Goal: Information Seeking & Learning: Check status

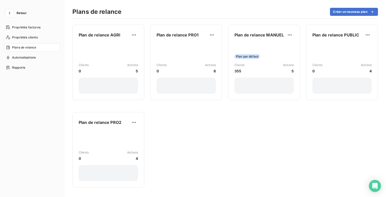
click at [15, 12] on button "Retour" at bounding box center [17, 13] width 27 height 8
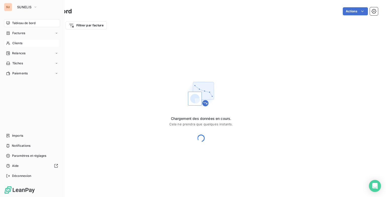
click at [15, 46] on div "Clients" at bounding box center [32, 43] width 56 height 8
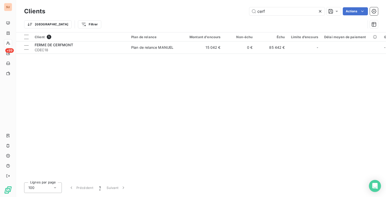
drag, startPoint x: 274, startPoint y: 12, endPoint x: 233, endPoint y: 16, distance: 40.7
click at [233, 16] on div "Clients cerf Actions" at bounding box center [201, 11] width 354 height 11
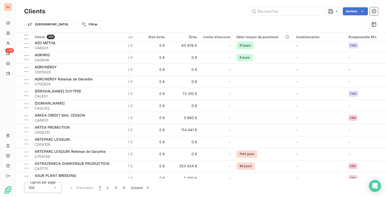
scroll to position [0, 88]
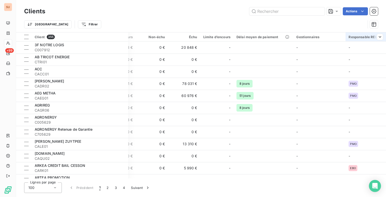
click at [369, 39] on th "Responsable REL" at bounding box center [366, 36] width 40 height 9
click at [337, 53] on div at bounding box center [342, 50] width 72 height 11
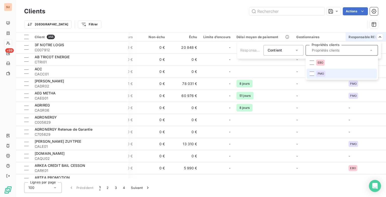
click at [315, 74] on li "PMO" at bounding box center [342, 74] width 70 height 10
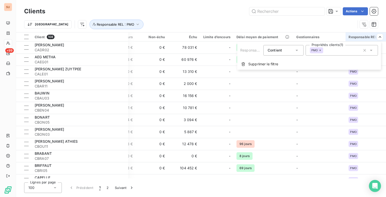
click at [215, 24] on html "SU +99 Clients Actions Trier Responsable REL : PMO Client 108 Plan de relance M…" at bounding box center [193, 98] width 386 height 197
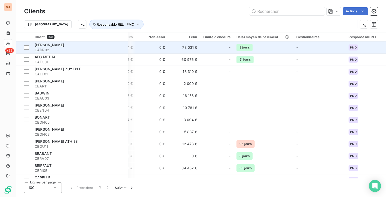
click at [146, 49] on td "0 €" at bounding box center [152, 47] width 32 height 12
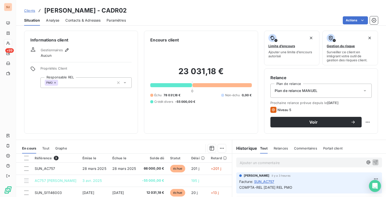
click at [28, 11] on span "Clients" at bounding box center [29, 11] width 11 height 4
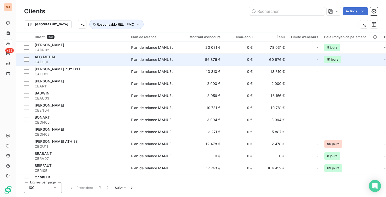
click at [216, 60] on td "56 876 €" at bounding box center [202, 60] width 43 height 12
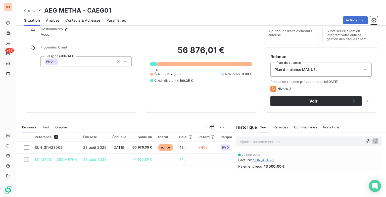
scroll to position [18, 0]
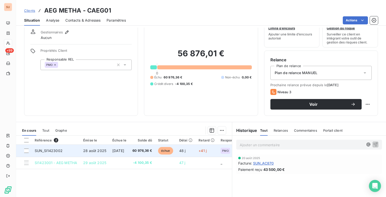
click at [139, 151] on td "60 976,36 €" at bounding box center [143, 151] width 26 height 12
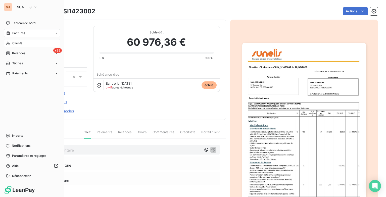
click at [13, 42] on span "Clients" at bounding box center [17, 43] width 10 height 5
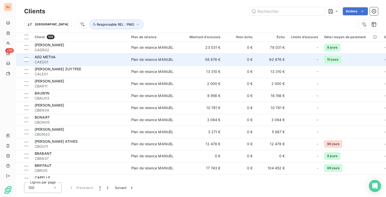
click at [183, 62] on td "56 876 €" at bounding box center [202, 60] width 43 height 12
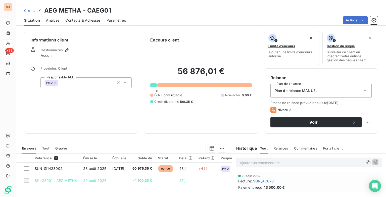
click at [32, 10] on span "Clients" at bounding box center [29, 11] width 11 height 4
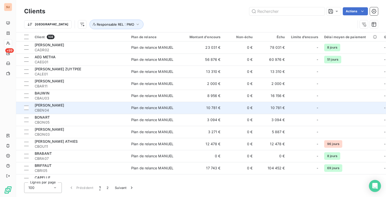
click at [376, 110] on tr "[PERSON_NAME] CBEN04 Plan de relance MANUEL 10 781 € 0 € 10 781 € - - PMO" at bounding box center [245, 108] width 458 height 12
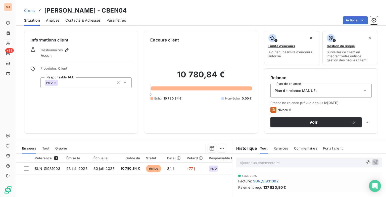
click at [30, 10] on span "Clients" at bounding box center [29, 11] width 11 height 4
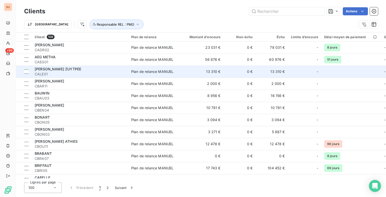
click at [64, 73] on span "CALE01" at bounding box center [80, 74] width 91 height 5
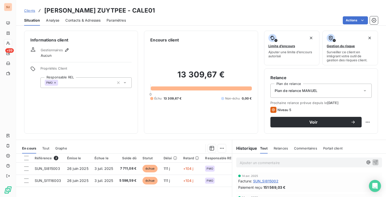
click at [32, 11] on span "Clients" at bounding box center [29, 11] width 11 height 4
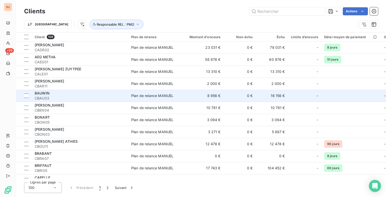
click at [120, 96] on span "CBAU03" at bounding box center [80, 98] width 91 height 5
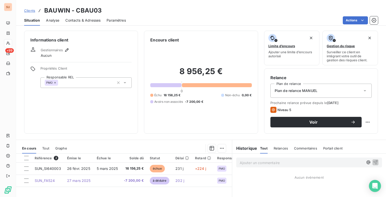
click at [258, 163] on p "Ajouter un commentaire ﻿" at bounding box center [302, 163] width 124 height 6
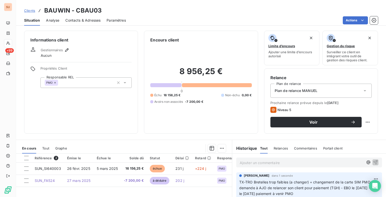
click at [30, 11] on span "Clients" at bounding box center [29, 11] width 11 height 4
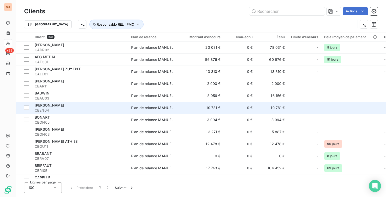
click at [55, 110] on span "CBEN04" at bounding box center [80, 110] width 91 height 5
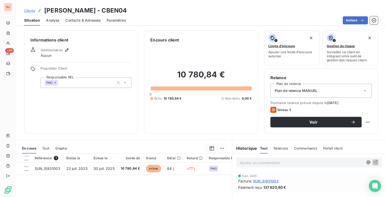
click at [32, 10] on span "Clients" at bounding box center [29, 11] width 11 height 4
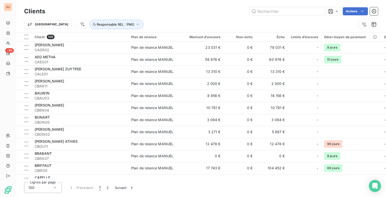
scroll to position [25, 0]
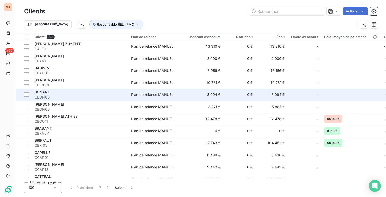
click at [118, 99] on span "CBON05" at bounding box center [80, 97] width 91 height 5
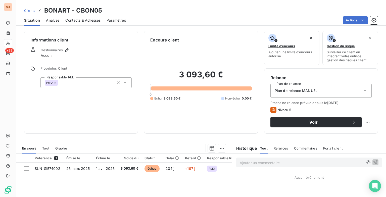
click at [268, 162] on p "Ajouter un commentaire ﻿" at bounding box center [302, 163] width 124 height 6
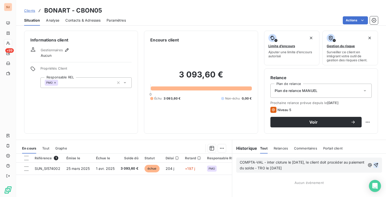
click at [374, 165] on icon "button" at bounding box center [376, 165] width 5 height 5
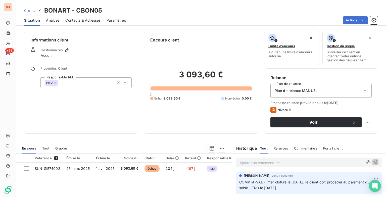
click at [30, 9] on span "Clients" at bounding box center [29, 11] width 11 height 4
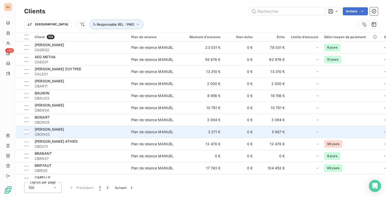
click at [57, 132] on div "[PERSON_NAME]" at bounding box center [80, 129] width 91 height 5
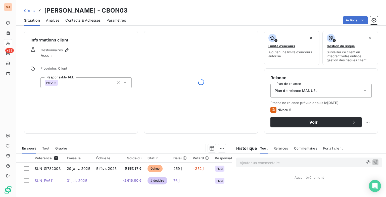
click at [255, 162] on p "Ajouter un commentaire ﻿" at bounding box center [302, 163] width 124 height 6
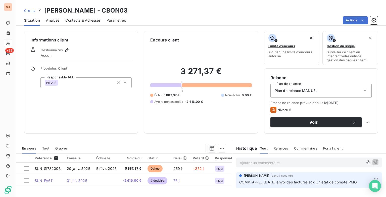
click at [26, 10] on span "Clients" at bounding box center [29, 11] width 11 height 4
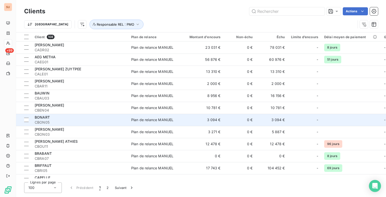
scroll to position [25, 0]
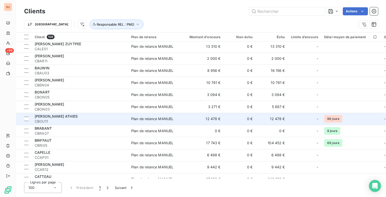
click at [68, 114] on span "[PERSON_NAME] ATHIES" at bounding box center [56, 116] width 43 height 4
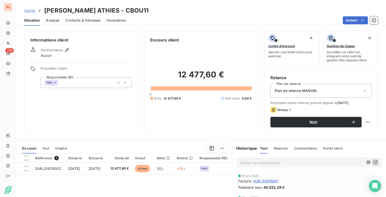
click at [31, 11] on span "Clients" at bounding box center [29, 11] width 11 height 4
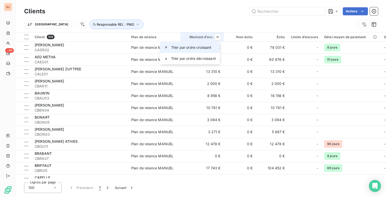
click at [206, 45] on span "Trier par ordre croissant" at bounding box center [191, 47] width 40 height 5
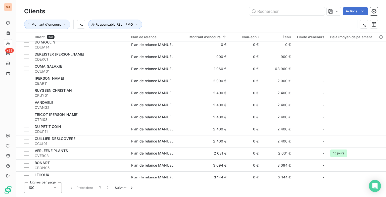
scroll to position [126, 0]
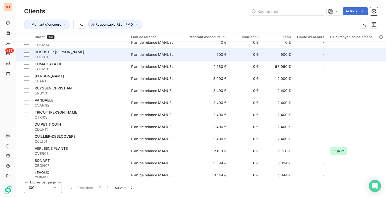
click at [81, 57] on span "CDEK01" at bounding box center [80, 57] width 91 height 5
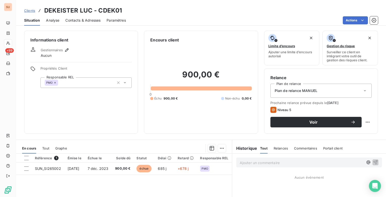
click at [267, 163] on p "Ajouter un commentaire ﻿" at bounding box center [302, 163] width 124 height 6
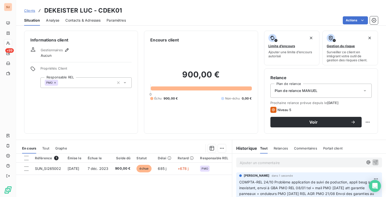
click at [25, 9] on span "Clients" at bounding box center [29, 11] width 11 height 4
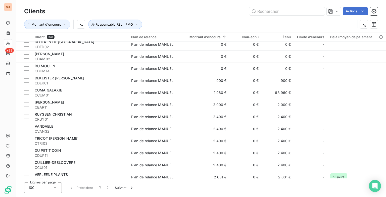
scroll to position [101, 0]
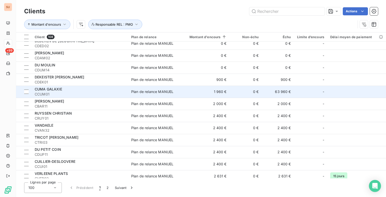
click at [88, 90] on div "CUMA GALAXIE" at bounding box center [80, 89] width 91 height 5
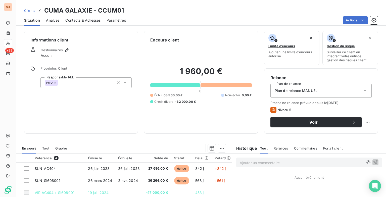
click at [271, 157] on div "Ajouter un commentaire ﻿" at bounding box center [309, 163] width 154 height 18
click at [268, 162] on p "Ajouter un commentaire ﻿" at bounding box center [302, 163] width 124 height 6
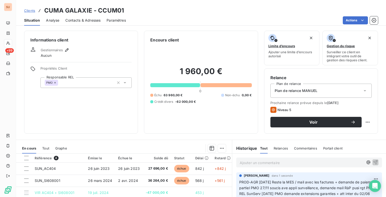
click at [29, 11] on span "Clients" at bounding box center [29, 11] width 11 height 4
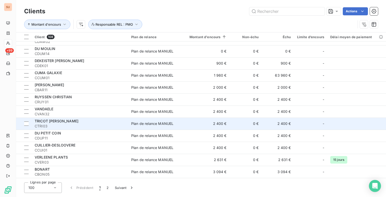
scroll to position [126, 0]
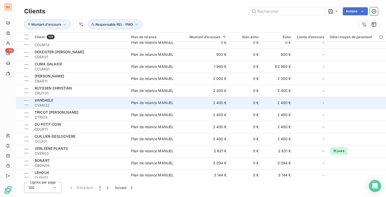
click at [72, 106] on span "CVAN32" at bounding box center [80, 105] width 91 height 5
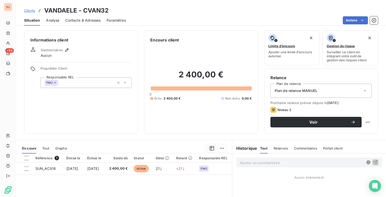
click at [27, 11] on span "Clients" at bounding box center [29, 11] width 11 height 4
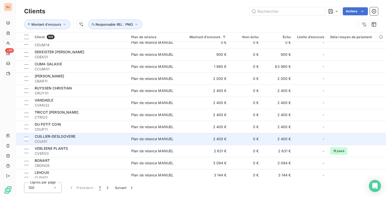
scroll to position [151, 0]
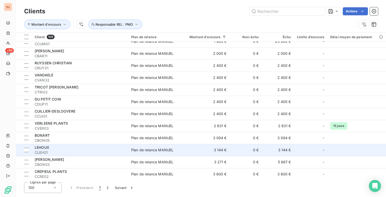
click at [77, 154] on span "CLEH01" at bounding box center [80, 152] width 91 height 5
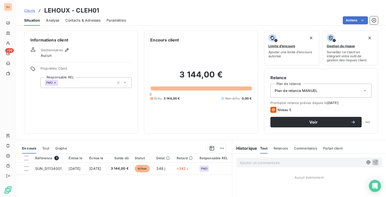
click at [271, 164] on p "Ajouter un commentaire ﻿" at bounding box center [302, 163] width 124 height 6
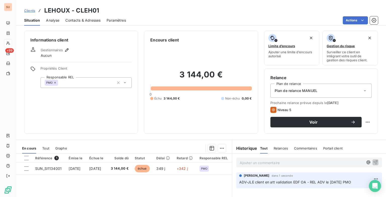
click at [27, 12] on span "Clients" at bounding box center [29, 11] width 11 height 4
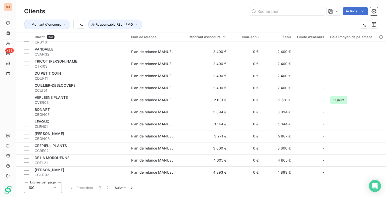
scroll to position [201, 0]
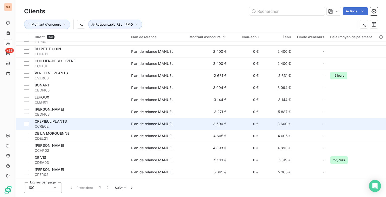
click at [93, 122] on div "CREPIEUL PLANTS" at bounding box center [80, 121] width 91 height 5
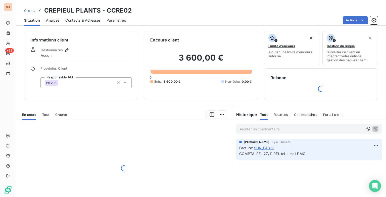
click at [260, 128] on p "Ajouter un commentaire ﻿" at bounding box center [302, 129] width 124 height 6
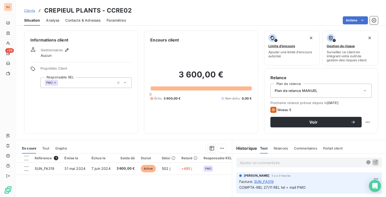
click at [29, 11] on span "Clients" at bounding box center [29, 11] width 11 height 4
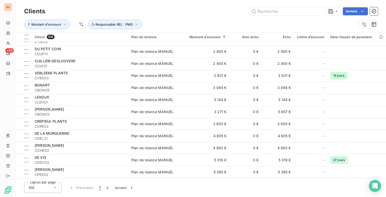
scroll to position [226, 0]
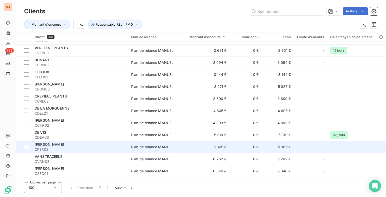
click at [81, 145] on div "[PERSON_NAME]" at bounding box center [80, 144] width 91 height 5
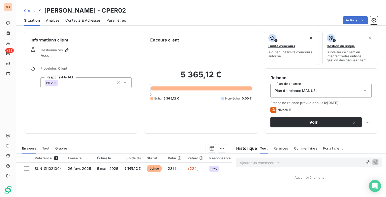
click at [272, 165] on p "Ajouter un commentaire ﻿" at bounding box center [302, 163] width 124 height 6
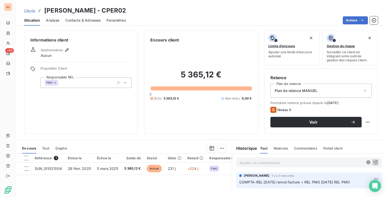
click at [27, 11] on span "Clients" at bounding box center [29, 11] width 11 height 4
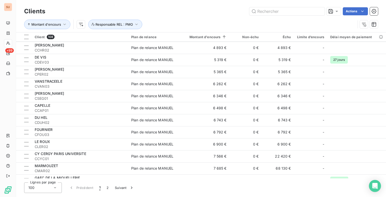
scroll to position [302, 0]
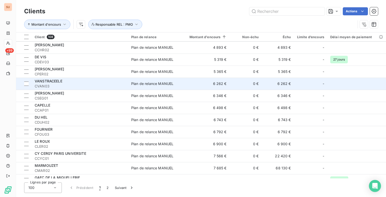
click at [54, 87] on span "CVAN03" at bounding box center [80, 86] width 91 height 5
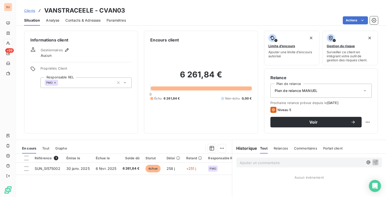
click at [253, 163] on p "Ajouter un commentaire ﻿" at bounding box center [302, 163] width 124 height 6
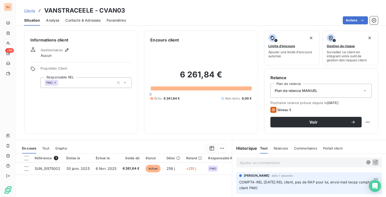
click at [31, 11] on span "Clients" at bounding box center [29, 11] width 11 height 4
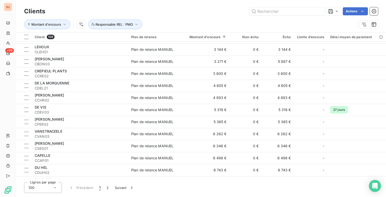
scroll to position [277, 0]
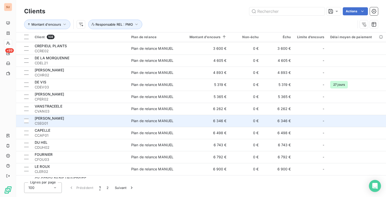
click at [55, 121] on div "[PERSON_NAME]" at bounding box center [80, 118] width 91 height 5
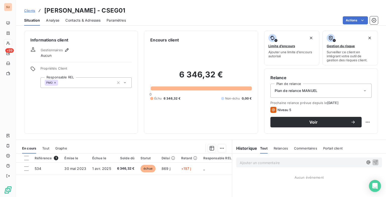
click at [257, 162] on p "Ajouter un commentaire ﻿" at bounding box center [302, 163] width 124 height 6
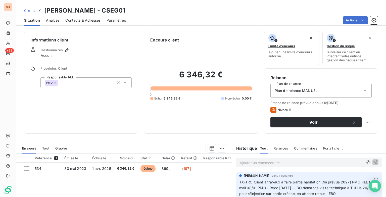
click at [28, 12] on span "Clients" at bounding box center [29, 11] width 11 height 4
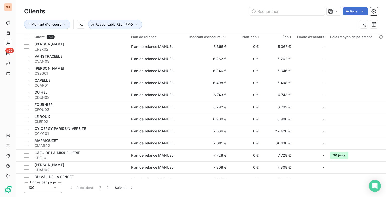
scroll to position [327, 0]
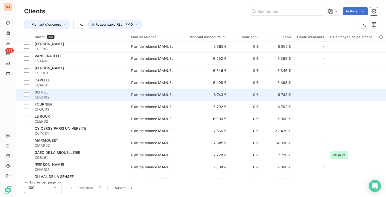
click at [120, 94] on div "DU HEL" at bounding box center [80, 92] width 91 height 5
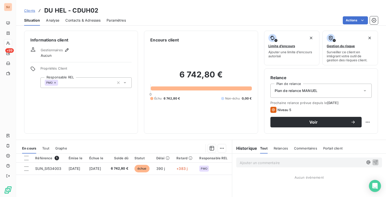
click at [256, 163] on p "Ajouter un commentaire ﻿" at bounding box center [302, 163] width 124 height 6
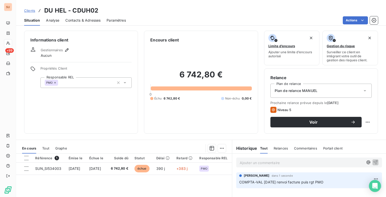
click at [32, 11] on span "Clients" at bounding box center [29, 11] width 11 height 4
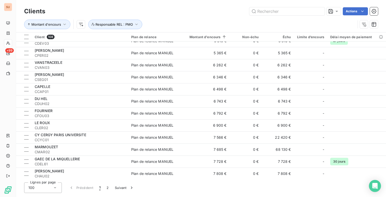
scroll to position [327, 0]
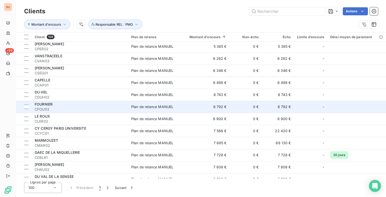
click at [185, 110] on td "6 792 €" at bounding box center [205, 107] width 49 height 12
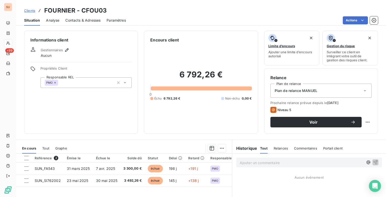
click at [32, 11] on span "Clients" at bounding box center [29, 11] width 11 height 4
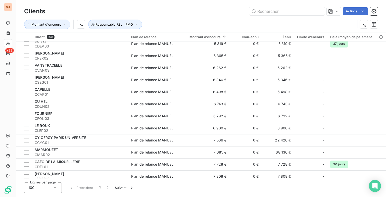
scroll to position [327, 0]
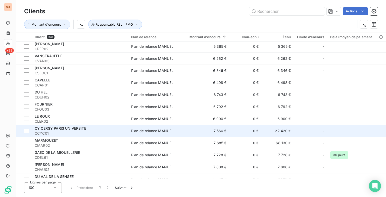
click at [93, 134] on span "CCYC01" at bounding box center [80, 133] width 91 height 5
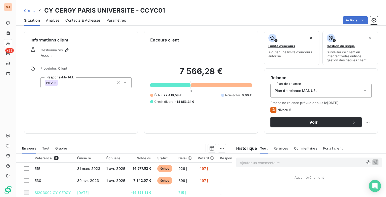
click at [264, 163] on p "Ajouter un commentaire ﻿" at bounding box center [302, 163] width 124 height 6
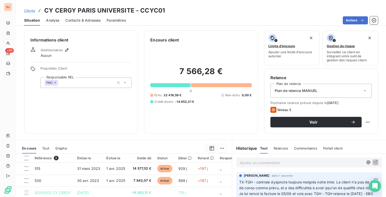
click at [28, 10] on span "Clients" at bounding box center [29, 11] width 11 height 4
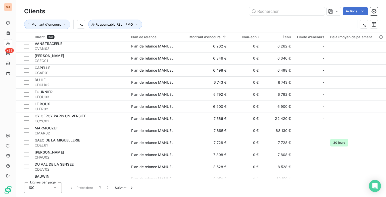
scroll to position [352, 0]
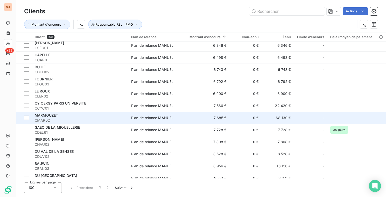
click at [79, 117] on div "MARMOUZET" at bounding box center [80, 115] width 91 height 5
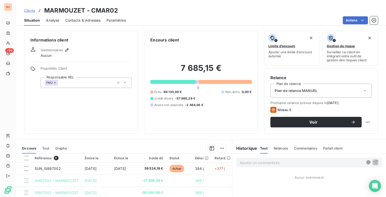
click at [284, 166] on div "Ajouter un commentaire ﻿" at bounding box center [309, 163] width 146 height 10
click at [281, 163] on p "Ajouter un commentaire ﻿" at bounding box center [302, 163] width 124 height 6
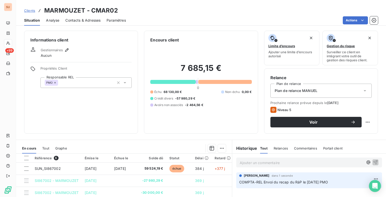
click at [34, 11] on span "Clients" at bounding box center [29, 11] width 11 height 4
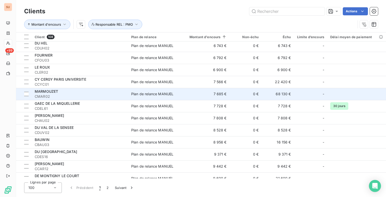
scroll to position [377, 0]
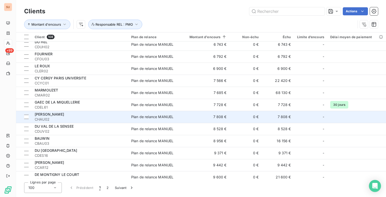
click at [64, 119] on span "CHAU02" at bounding box center [80, 119] width 91 height 5
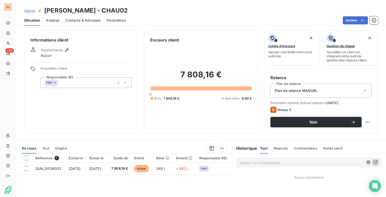
click at [242, 163] on p "Ajouter un commentaire ﻿" at bounding box center [302, 163] width 124 height 6
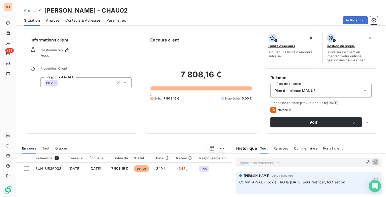
click at [33, 11] on span "Clients" at bounding box center [29, 11] width 11 height 4
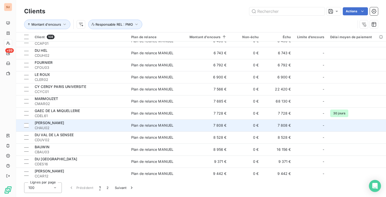
scroll to position [377, 0]
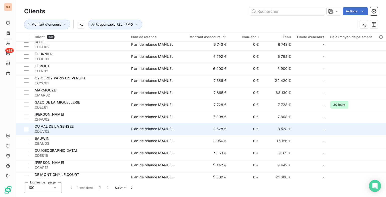
click at [68, 124] on td "DU VAL DE LA SENSEE CDUV02" at bounding box center [80, 129] width 97 height 12
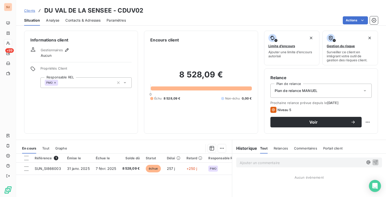
click at [274, 160] on p "Ajouter un commentaire ﻿" at bounding box center [302, 163] width 124 height 6
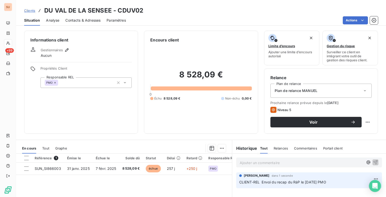
click at [26, 9] on span "Clients" at bounding box center [29, 11] width 11 height 4
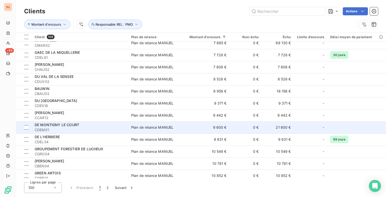
scroll to position [428, 0]
click at [89, 125] on div "DE MONTIGNY LE COURT" at bounding box center [80, 124] width 91 height 5
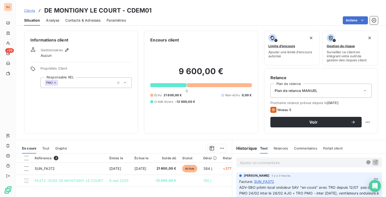
click at [32, 9] on span "Clients" at bounding box center [29, 11] width 11 height 4
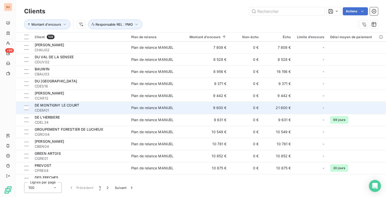
scroll to position [453, 0]
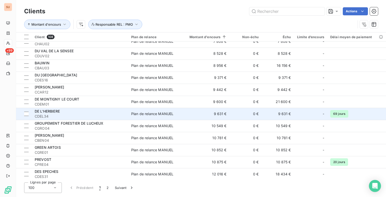
click at [68, 110] on div "DE L'HERBIERE" at bounding box center [80, 111] width 91 height 5
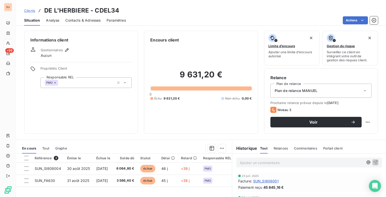
click at [253, 165] on p "Ajouter un commentaire ﻿" at bounding box center [302, 163] width 124 height 6
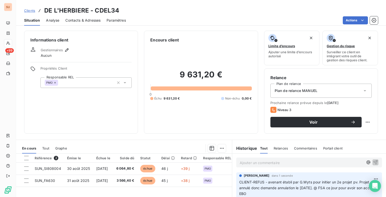
click at [29, 10] on span "Clients" at bounding box center [29, 11] width 11 height 4
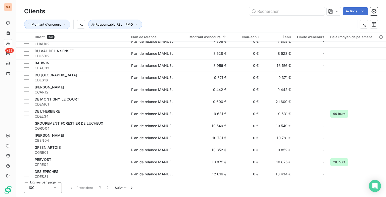
scroll to position [478, 0]
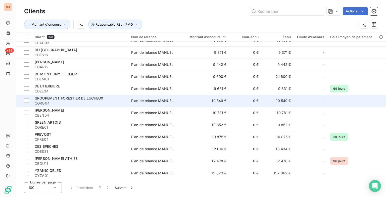
click at [101, 103] on span "CGRO04" at bounding box center [80, 103] width 91 height 5
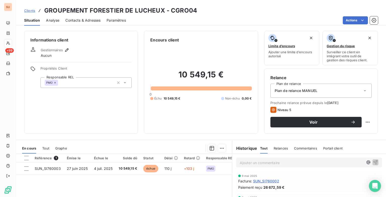
click at [265, 163] on p "Ajouter un commentaire ﻿" at bounding box center [302, 163] width 124 height 6
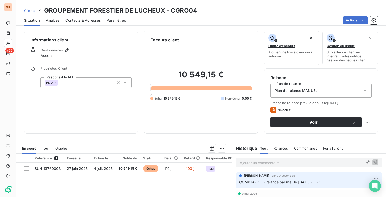
click at [27, 9] on span "Clients" at bounding box center [29, 11] width 11 height 4
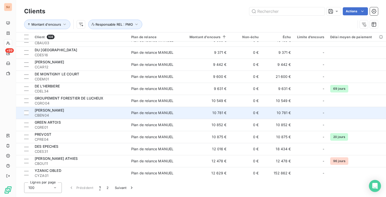
scroll to position [503, 0]
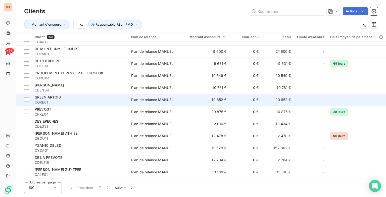
click at [95, 101] on span "CGRE01" at bounding box center [80, 102] width 91 height 5
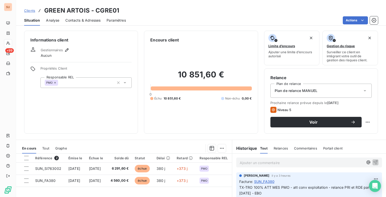
click at [32, 11] on span "Clients" at bounding box center [29, 11] width 11 height 4
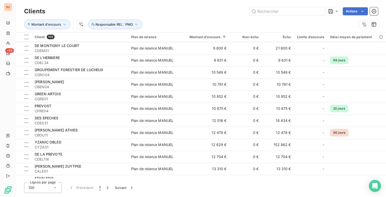
scroll to position [528, 0]
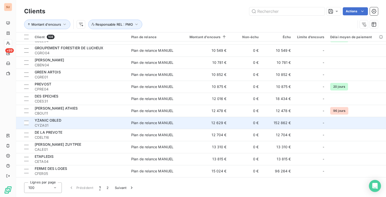
click at [112, 123] on span "CYZA01" at bounding box center [80, 125] width 91 height 5
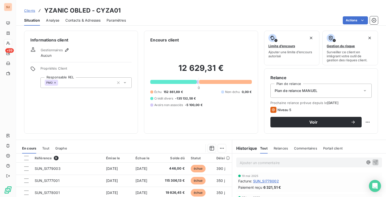
click at [268, 164] on p "Ajouter un commentaire ﻿" at bounding box center [302, 163] width 124 height 6
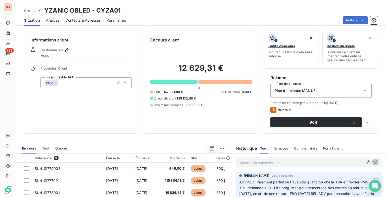
click at [30, 11] on span "Clients" at bounding box center [29, 11] width 11 height 4
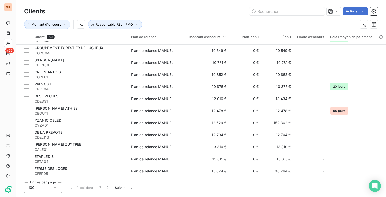
scroll to position [553, 0]
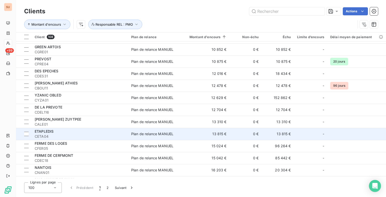
click at [72, 135] on span "CETA04" at bounding box center [80, 136] width 91 height 5
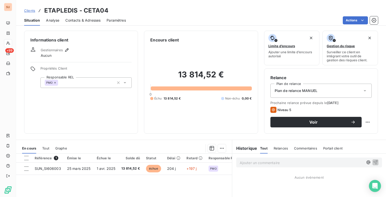
click at [287, 164] on p "Ajouter un commentaire ﻿" at bounding box center [302, 163] width 124 height 6
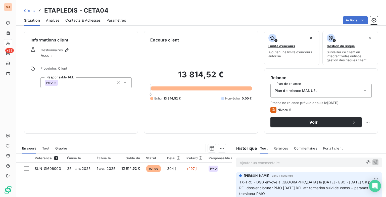
click at [28, 10] on span "Clients" at bounding box center [29, 11] width 11 height 4
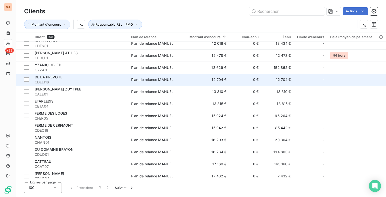
scroll to position [604, 0]
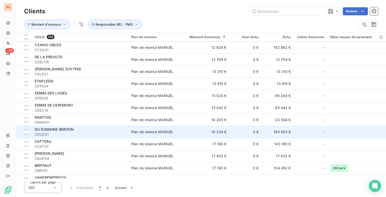
click at [65, 127] on div "DU DOMAINE BRAYON" at bounding box center [80, 129] width 91 height 5
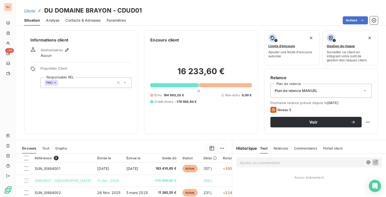
click at [272, 162] on p "Ajouter un commentaire ﻿" at bounding box center [302, 163] width 124 height 6
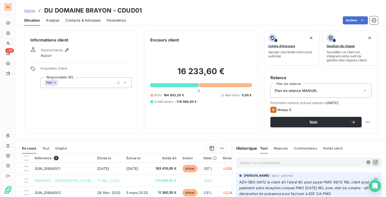
click at [32, 11] on span "Clients" at bounding box center [29, 11] width 11 height 4
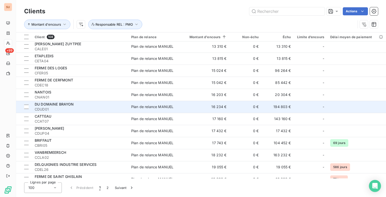
scroll to position [654, 0]
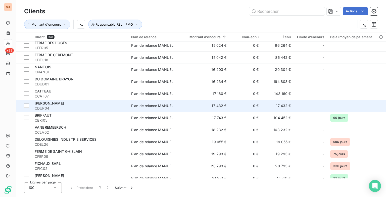
click at [88, 109] on span "CDUP04" at bounding box center [80, 108] width 91 height 5
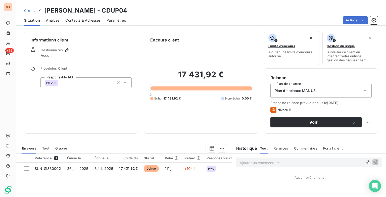
click at [253, 162] on p "Ajouter un commentaire ﻿" at bounding box center [302, 163] width 124 height 6
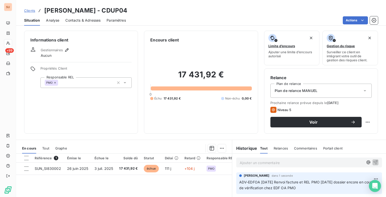
click at [30, 11] on span "Clients" at bounding box center [29, 11] width 11 height 4
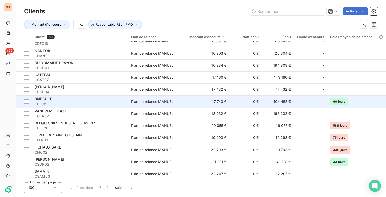
scroll to position [679, 0]
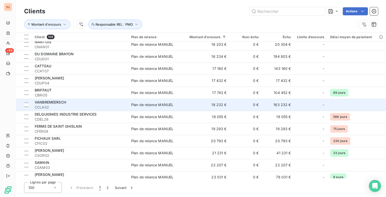
click at [90, 99] on td "VANBREMEERSCH CCLA02" at bounding box center [80, 105] width 97 height 12
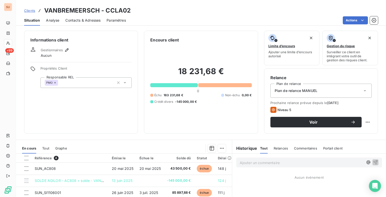
click at [243, 161] on p "Ajouter un commentaire ﻿" at bounding box center [302, 163] width 124 height 6
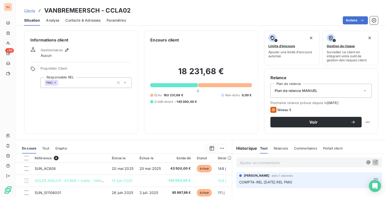
click at [30, 11] on span "Clients" at bounding box center [29, 11] width 11 height 4
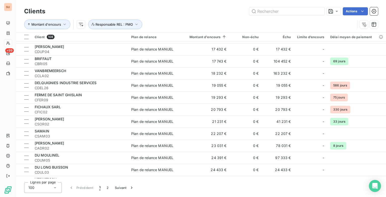
scroll to position [729, 0]
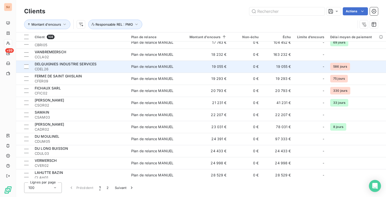
click at [106, 63] on div "DELQUIGNIES INDUSTRIE SERVICES" at bounding box center [80, 64] width 91 height 5
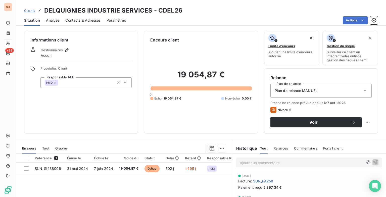
click at [251, 165] on p "Ajouter un commentaire ﻿" at bounding box center [302, 163] width 124 height 6
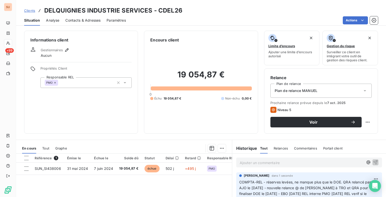
click at [28, 10] on span "Clients" at bounding box center [29, 11] width 11 height 4
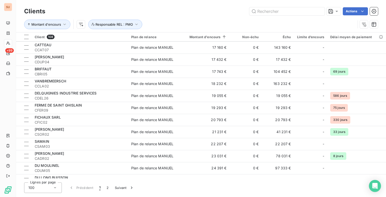
scroll to position [704, 0]
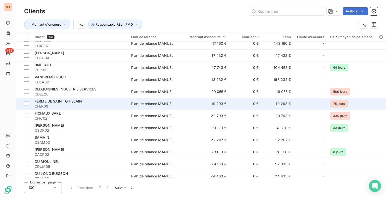
click at [63, 102] on span "FERME DE SAINT GHISLAIN" at bounding box center [58, 101] width 47 height 4
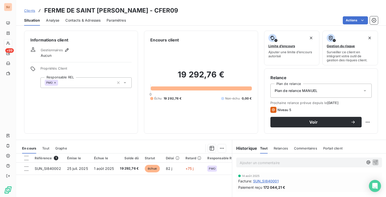
click at [260, 163] on p "Ajouter un commentaire ﻿" at bounding box center [302, 163] width 124 height 6
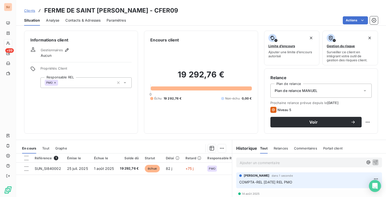
click at [30, 11] on span "Clients" at bounding box center [29, 11] width 11 height 4
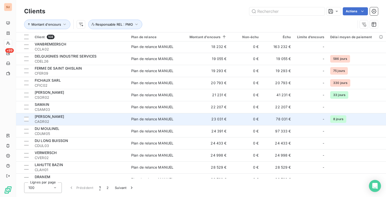
scroll to position [754, 0]
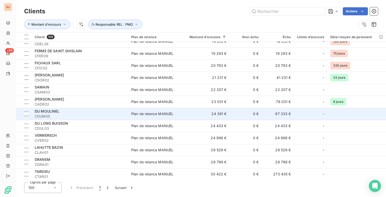
click at [103, 113] on div "DU MOULINEL" at bounding box center [80, 111] width 91 height 5
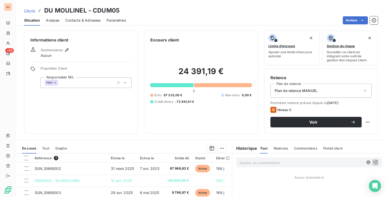
click at [256, 165] on p "Ajouter un commentaire ﻿" at bounding box center [302, 163] width 124 height 6
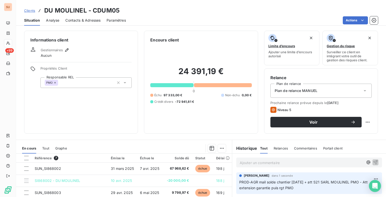
click at [26, 10] on span "Clients" at bounding box center [29, 11] width 11 height 4
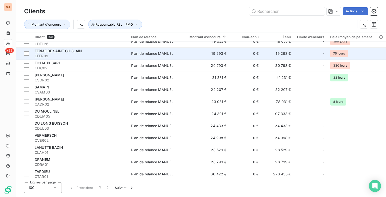
scroll to position [780, 0]
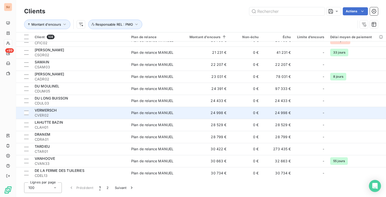
click at [65, 112] on div "VERMERSCH" at bounding box center [80, 110] width 91 height 5
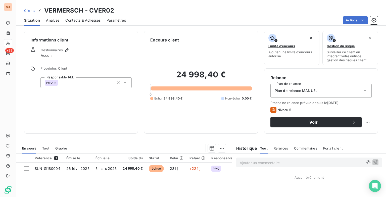
click at [271, 164] on p "Ajouter un commentaire ﻿" at bounding box center [302, 163] width 124 height 6
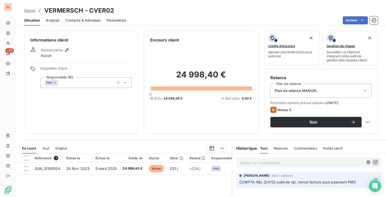
click at [32, 10] on span "Clients" at bounding box center [29, 11] width 11 height 4
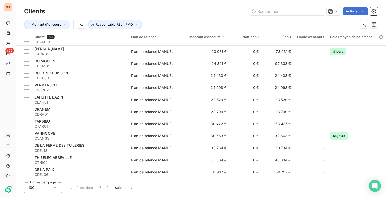
scroll to position [830, 0]
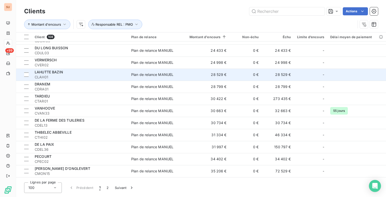
click at [111, 76] on span "CLAH01" at bounding box center [80, 77] width 91 height 5
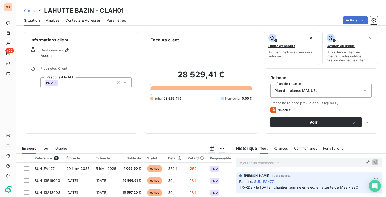
scroll to position [25, 0]
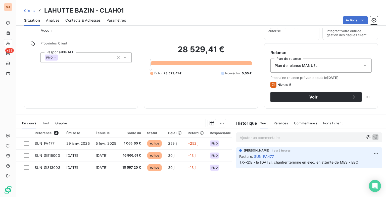
click at [29, 11] on span "Clients" at bounding box center [29, 11] width 11 height 4
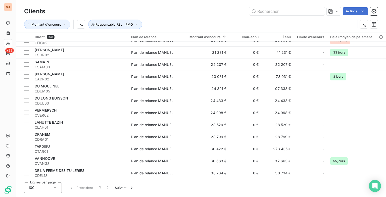
scroll to position [805, 0]
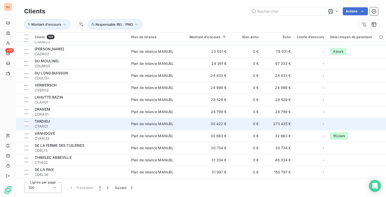
click at [49, 126] on span "CTAR01" at bounding box center [80, 126] width 91 height 5
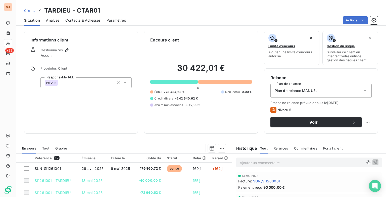
click at [271, 161] on p "Ajouter un commentaire ﻿" at bounding box center [302, 163] width 124 height 6
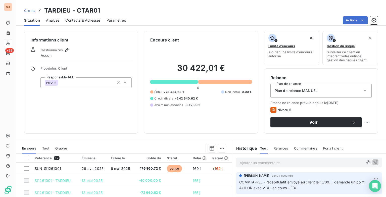
click at [30, 11] on span "Clients" at bounding box center [29, 11] width 11 height 4
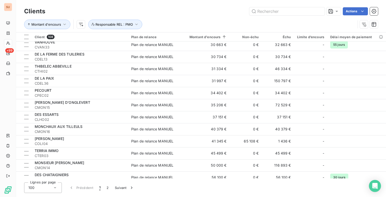
scroll to position [871, 0]
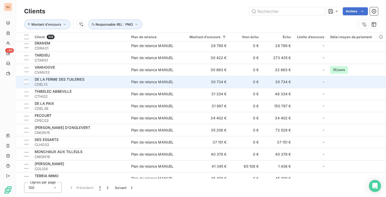
click at [91, 80] on div "DE LA FERME DES TUILERIES" at bounding box center [80, 79] width 91 height 5
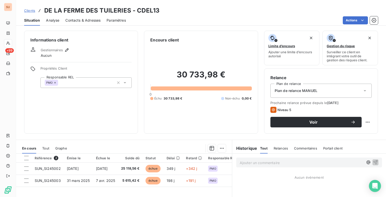
click at [267, 166] on div "Ajouter un commentaire ﻿" at bounding box center [309, 163] width 146 height 10
click at [267, 164] on p "Ajouter un commentaire ﻿" at bounding box center [302, 163] width 124 height 6
click at [274, 147] on span "Relances" at bounding box center [281, 148] width 14 height 4
click at [258, 149] on div "Historique" at bounding box center [246, 148] width 28 height 6
click at [260, 148] on span "Tout" at bounding box center [263, 148] width 7 height 4
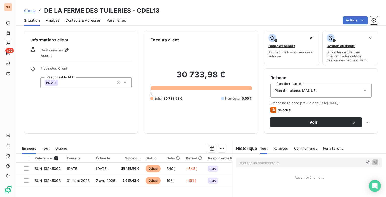
click at [251, 165] on p "Ajouter un commentaire ﻿" at bounding box center [302, 163] width 124 height 6
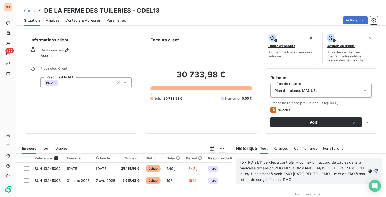
click at [374, 171] on icon "button" at bounding box center [376, 171] width 4 height 4
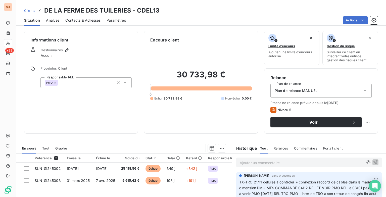
click at [31, 12] on span "Clients" at bounding box center [29, 11] width 11 height 4
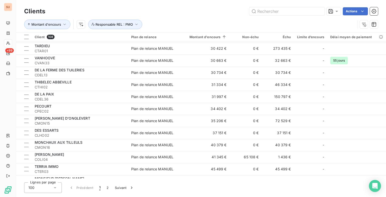
scroll to position [880, 0]
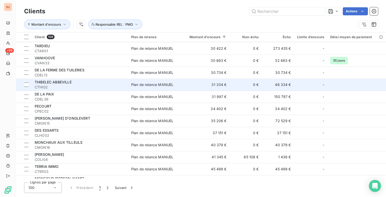
click at [79, 85] on span "CTHI02" at bounding box center [80, 87] width 91 height 5
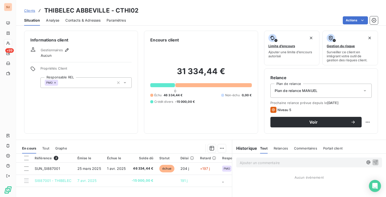
click at [260, 163] on p "Ajouter un commentaire ﻿" at bounding box center [302, 163] width 124 height 6
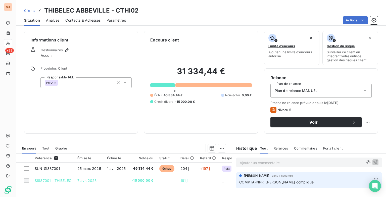
click at [32, 9] on span "Clients" at bounding box center [29, 11] width 11 height 4
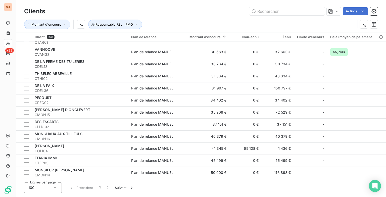
scroll to position [880, 0]
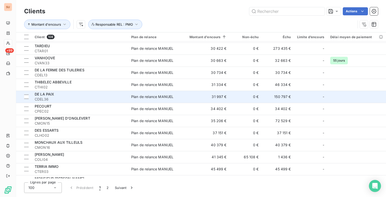
click at [54, 96] on div "DE LA PAIX" at bounding box center [80, 94] width 91 height 5
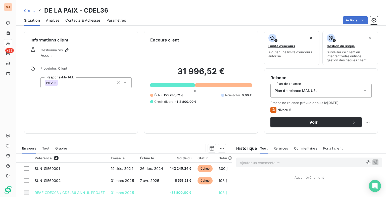
click at [270, 163] on p "Ajouter un commentaire ﻿" at bounding box center [302, 163] width 124 height 6
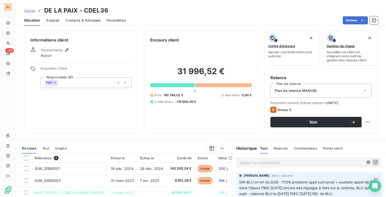
click at [34, 9] on span "Clients" at bounding box center [29, 11] width 11 height 4
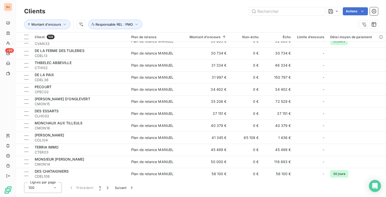
scroll to position [905, 0]
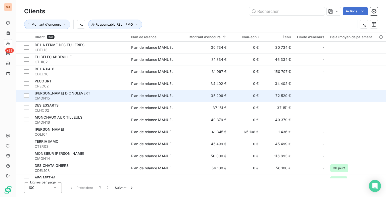
click at [102, 96] on div "[PERSON_NAME] D'ONGLEVERT" at bounding box center [80, 93] width 91 height 5
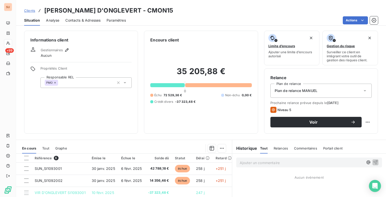
click at [262, 163] on p "Ajouter un commentaire ﻿" at bounding box center [302, 163] width 124 height 6
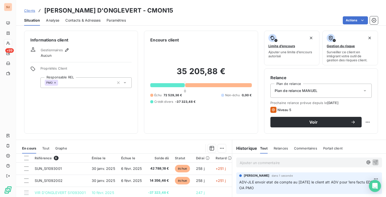
click at [28, 9] on span "Clients" at bounding box center [29, 11] width 11 height 4
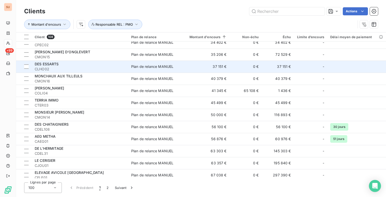
scroll to position [956, 0]
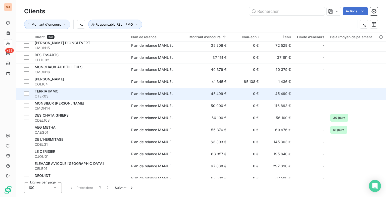
click at [100, 93] on div "TERRIA IMMO" at bounding box center [80, 91] width 91 height 5
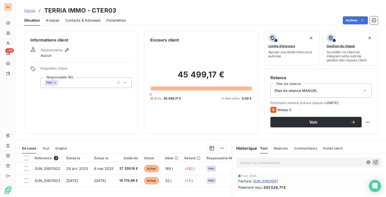
click at [272, 163] on p "Ajouter un commentaire ﻿" at bounding box center [302, 163] width 124 height 6
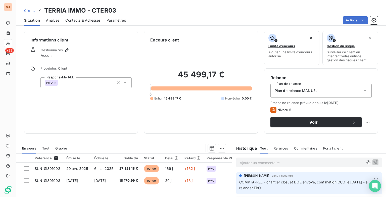
click at [28, 10] on span "Clients" at bounding box center [29, 11] width 11 height 4
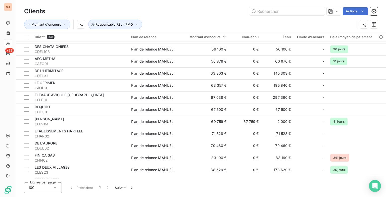
scroll to position [999, 0]
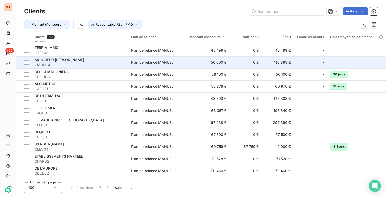
click at [93, 65] on span "CMON14" at bounding box center [80, 64] width 91 height 5
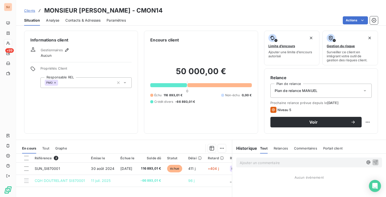
click at [271, 163] on p "Ajouter un commentaire ﻿" at bounding box center [302, 163] width 124 height 6
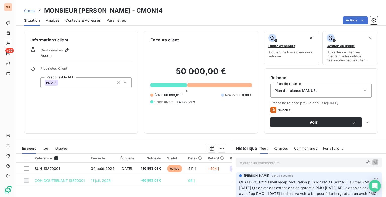
click at [29, 10] on span "Clients" at bounding box center [29, 11] width 11 height 4
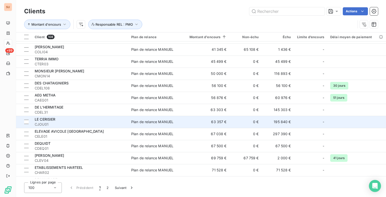
scroll to position [997, 0]
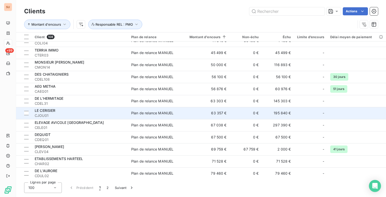
click at [50, 114] on span "CJOU01" at bounding box center [80, 115] width 91 height 5
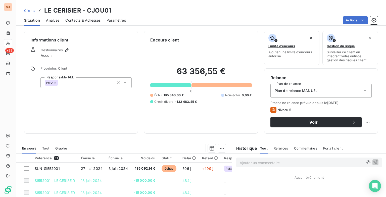
click at [258, 164] on p "Ajouter un commentaire ﻿" at bounding box center [302, 163] width 124 height 6
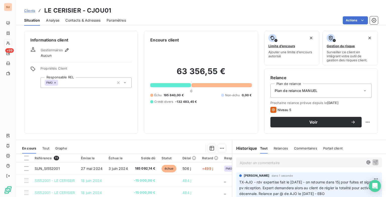
click at [29, 9] on span "Clients" at bounding box center [29, 11] width 11 height 4
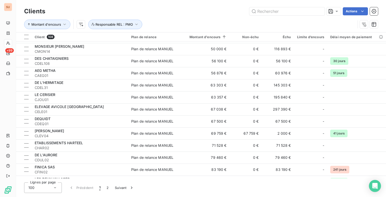
scroll to position [1031, 0]
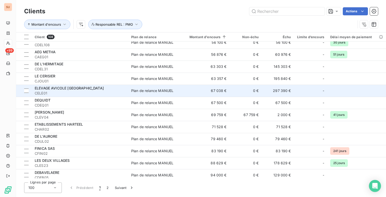
click at [89, 87] on span "ELEVAGE AVICOLE [GEOGRAPHIC_DATA]" at bounding box center [69, 88] width 69 height 4
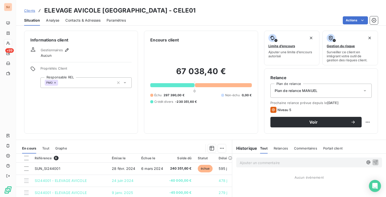
click at [261, 161] on p "Ajouter un commentaire ﻿" at bounding box center [302, 163] width 124 height 6
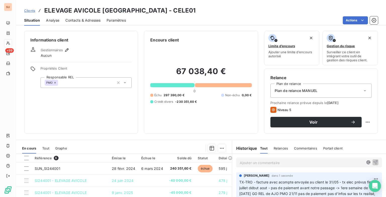
click at [32, 11] on span "Clients" at bounding box center [29, 11] width 11 height 4
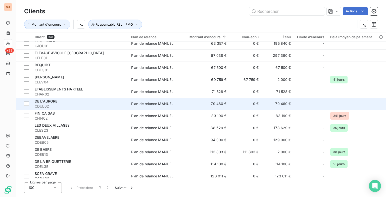
scroll to position [1072, 0]
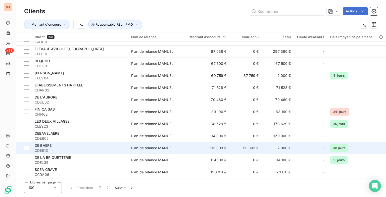
click at [66, 145] on div "DE BAERE" at bounding box center [80, 145] width 91 height 5
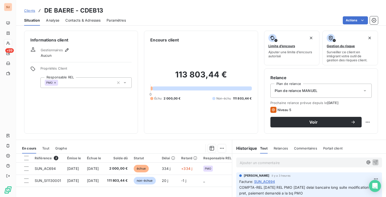
click at [28, 10] on span "Clients" at bounding box center [29, 11] width 11 height 4
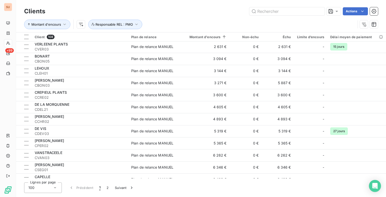
scroll to position [1072, 0]
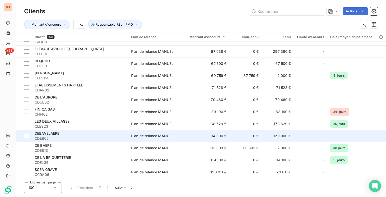
click at [115, 136] on span "CDEB05" at bounding box center [80, 138] width 91 height 5
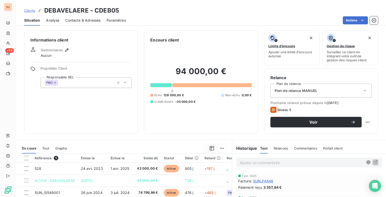
click at [270, 161] on p "Ajouter un commentaire ﻿" at bounding box center [302, 163] width 124 height 6
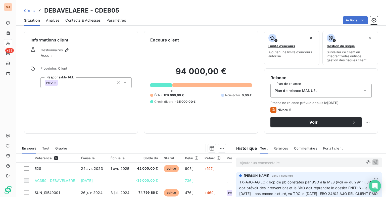
click at [31, 10] on span "Clients" at bounding box center [29, 11] width 11 height 4
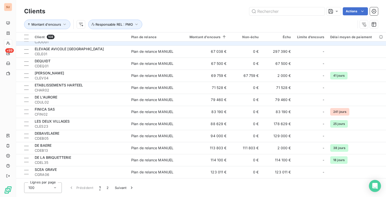
scroll to position [1072, 0]
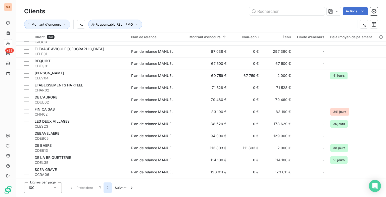
click at [105, 188] on button "2" at bounding box center [108, 188] width 8 height 11
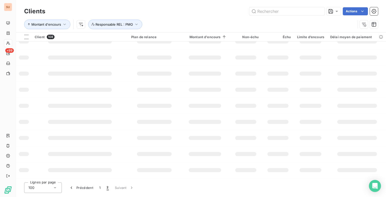
scroll to position [0, 0]
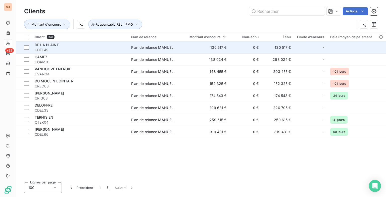
click at [231, 47] on td "0 €" at bounding box center [246, 47] width 32 height 12
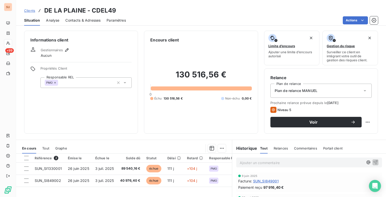
click at [257, 127] on div "Informations client Gestionnaires Aucun Propriétés Client Responsable REL PMO E…" at bounding box center [201, 82] width 370 height 103
click at [262, 165] on p "Ajouter un commentaire ﻿" at bounding box center [302, 163] width 124 height 6
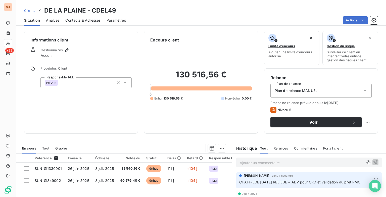
click at [28, 11] on span "Clients" at bounding box center [29, 11] width 11 height 4
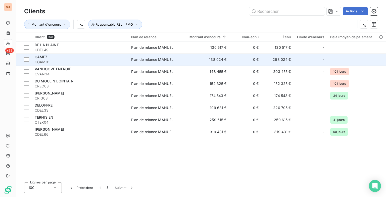
click at [108, 63] on span "CGAM01" at bounding box center [80, 62] width 91 height 5
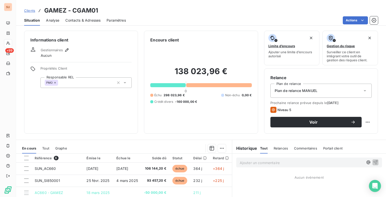
click at [261, 162] on p "Ajouter un commentaire ﻿" at bounding box center [302, 163] width 124 height 6
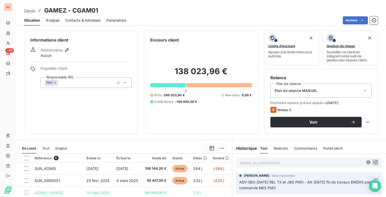
click at [30, 11] on span "Clients" at bounding box center [29, 11] width 11 height 4
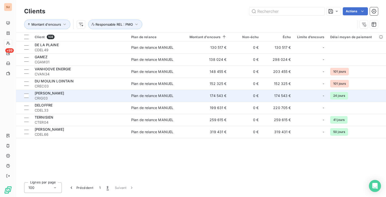
click at [100, 96] on span "CRIG03" at bounding box center [80, 98] width 91 height 5
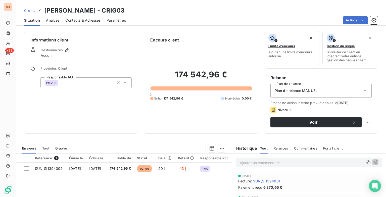
click at [257, 163] on p "Ajouter un commentaire ﻿" at bounding box center [302, 163] width 124 height 6
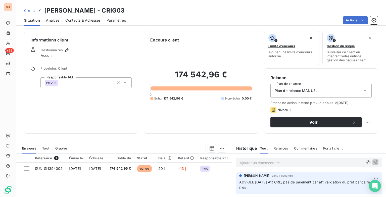
click at [30, 9] on span "Clients" at bounding box center [29, 11] width 11 height 4
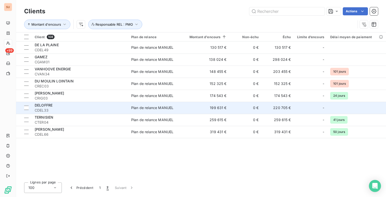
click at [68, 108] on span "CDEL33" at bounding box center [80, 110] width 91 height 5
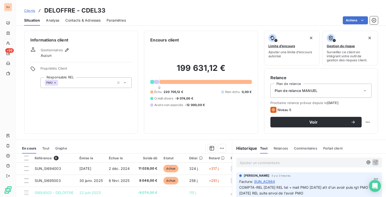
click at [28, 9] on span "Clients" at bounding box center [29, 11] width 11 height 4
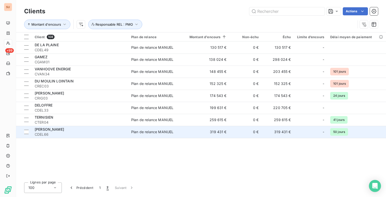
click at [129, 132] on td "Plan de relance MANUEL" at bounding box center [154, 132] width 52 height 12
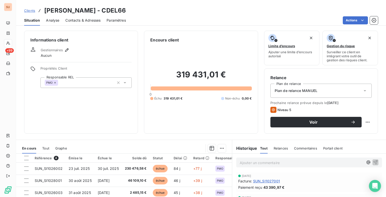
click at [265, 164] on p "Ajouter un commentaire ﻿" at bounding box center [302, 163] width 124 height 6
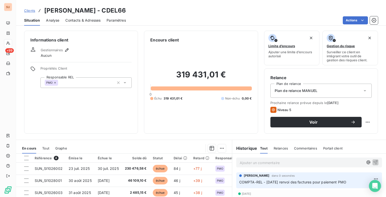
click at [25, 10] on span "Clients" at bounding box center [29, 11] width 11 height 4
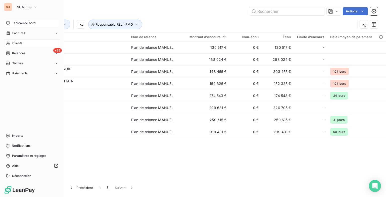
click at [12, 22] on span "Tableau de bord" at bounding box center [23, 23] width 23 height 5
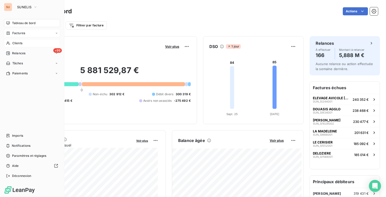
click at [29, 33] on div "Factures" at bounding box center [32, 33] width 56 height 8
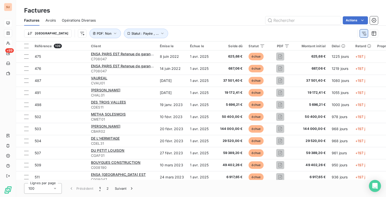
click at [364, 33] on icon "button" at bounding box center [364, 33] width 5 height 5
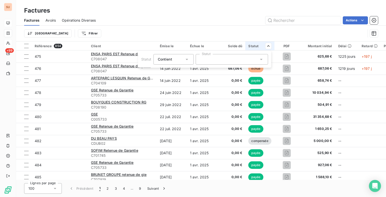
click at [170, 59] on span "Contient" at bounding box center [165, 59] width 14 height 4
click at [168, 78] on span "Ne contient pas" at bounding box center [177, 80] width 27 height 4
click at [237, 60] on div at bounding box center [232, 59] width 72 height 11
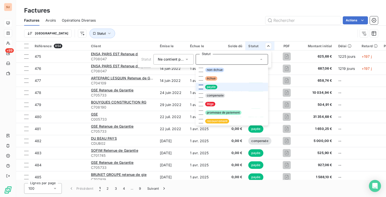
click at [200, 85] on div at bounding box center [201, 87] width 5 height 5
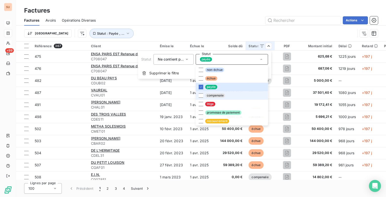
click at [207, 94] on span "compensée" at bounding box center [215, 95] width 20 height 5
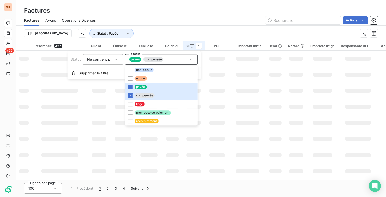
click at [166, 19] on html "SU +99 Factures Factures Avoirs Opérations Diverses Actions Trier Statut : Payé…" at bounding box center [193, 98] width 386 height 197
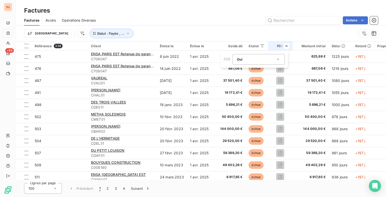
click at [248, 60] on div "Oui is_true" at bounding box center [256, 59] width 39 height 7
click at [241, 80] on div at bounding box center [238, 80] width 5 height 5
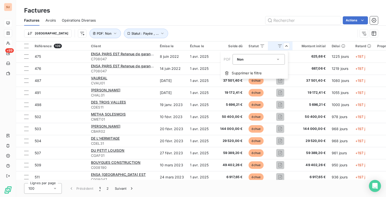
click at [200, 25] on html "SU +99 Factures Factures Avoirs Opérations Diverses Actions Trier Statut : Payé…" at bounding box center [193, 98] width 386 height 197
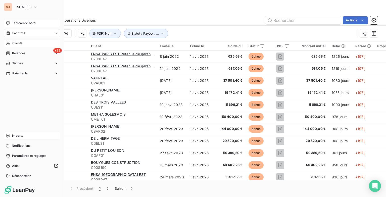
click at [18, 135] on span "Imports" at bounding box center [17, 136] width 11 height 5
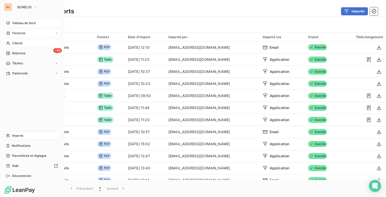
click at [13, 34] on span "Factures" at bounding box center [18, 33] width 13 height 5
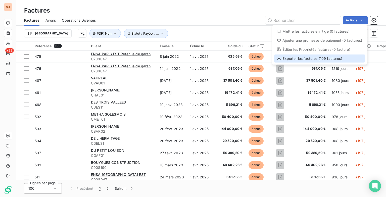
click at [319, 58] on div "Exporter les factures (109 factures)" at bounding box center [319, 59] width 91 height 8
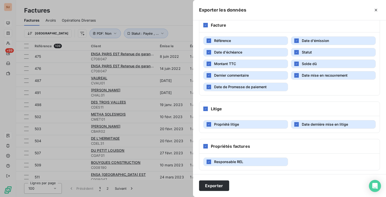
scroll to position [103, 0]
click at [217, 185] on button "Exporter" at bounding box center [214, 186] width 30 height 11
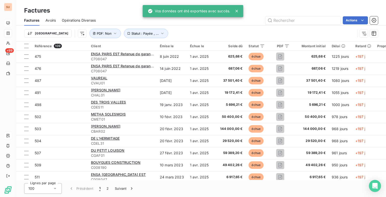
click at [95, 7] on div "Factures" at bounding box center [201, 10] width 370 height 9
click at [237, 10] on icon at bounding box center [237, 11] width 3 height 3
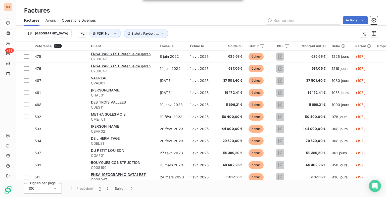
click at [192, 13] on div "SU +99 Factures Factures Avoirs Opérations Diverses Actions Trier Statut : Payé…" at bounding box center [193, 98] width 386 height 197
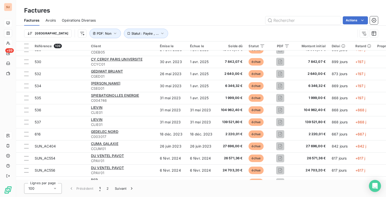
scroll to position [176, 0]
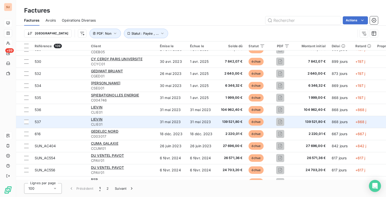
click at [119, 119] on div "LIEVIN" at bounding box center [122, 119] width 63 height 5
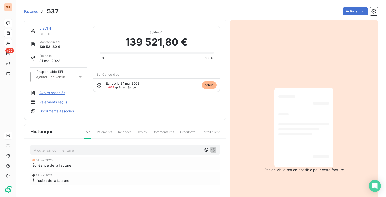
click at [118, 104] on div "LIEVIN CLIE01 Montant initial 139 521,80 € Émise le [DATE] Responsable REL Avoi…" at bounding box center [125, 70] width 190 height 88
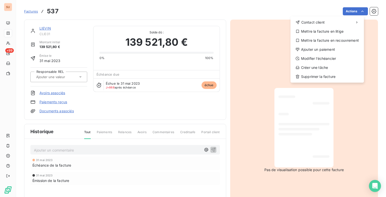
click at [369, 9] on html "SU +99 Factures 537 Actions Contact client Mettre la facture en litige Mettre l…" at bounding box center [193, 98] width 386 height 197
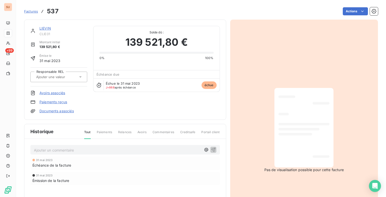
click at [372, 9] on icon "button" at bounding box center [374, 11] width 5 height 5
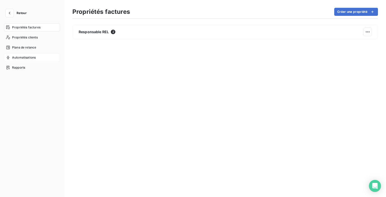
click at [29, 55] on span "Automatisations" at bounding box center [24, 57] width 24 height 5
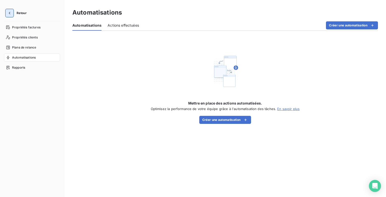
click at [12, 13] on button "button" at bounding box center [10, 13] width 8 height 8
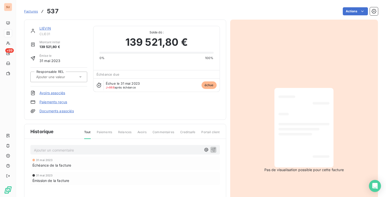
click at [33, 12] on span "Factures" at bounding box center [31, 11] width 14 height 4
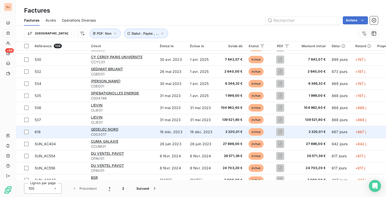
scroll to position [201, 0]
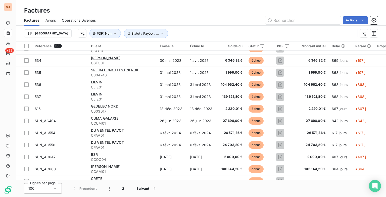
click at [159, 17] on div "Actions" at bounding box center [240, 20] width 276 height 8
